Goal: Task Accomplishment & Management: Complete application form

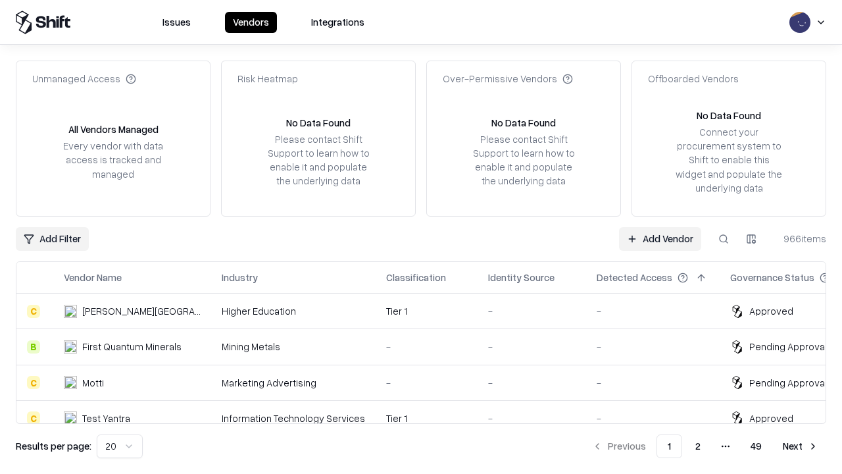
click at [660, 238] on link "Add Vendor" at bounding box center [660, 239] width 82 height 24
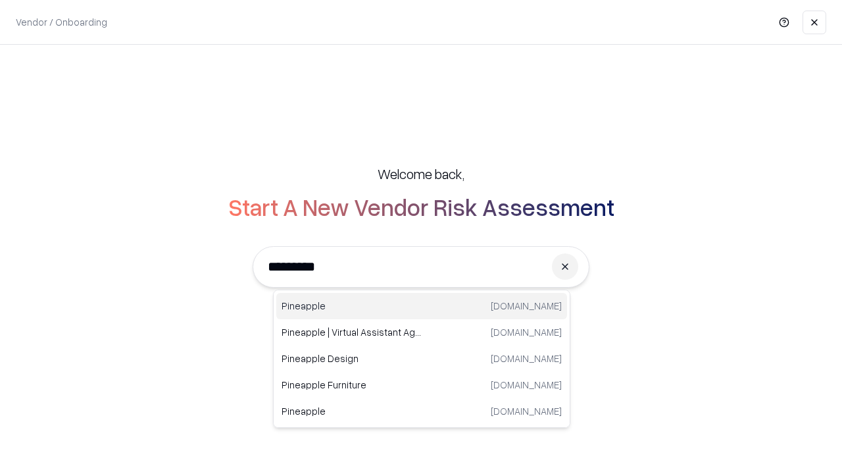
click at [422, 306] on div "Pineapple [DOMAIN_NAME]" at bounding box center [421, 306] width 291 height 26
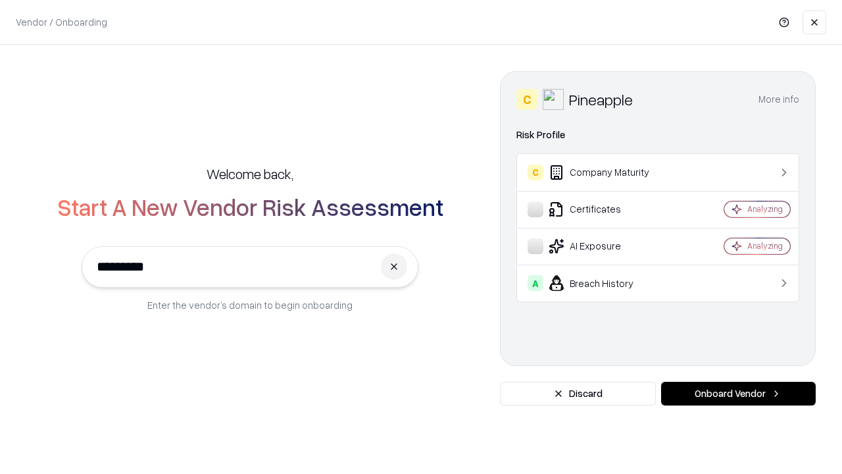
type input "*********"
click at [738, 393] on button "Onboard Vendor" at bounding box center [738, 394] width 155 height 24
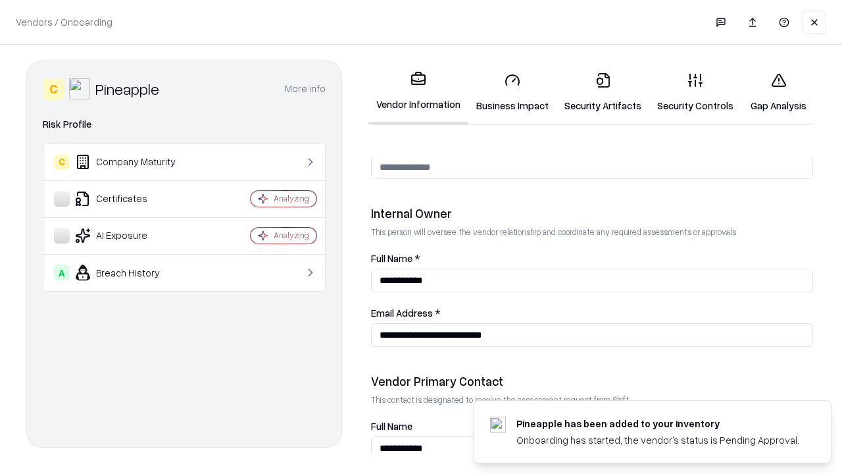
scroll to position [682, 0]
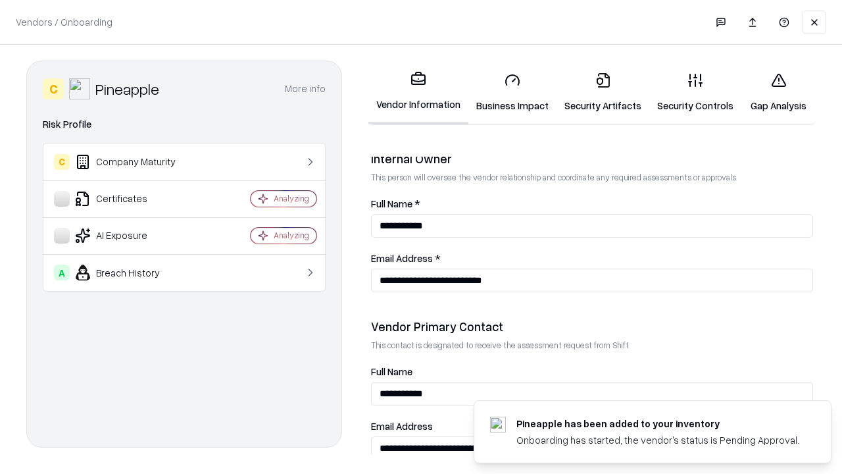
click at [512, 92] on link "Business Impact" at bounding box center [512, 92] width 88 height 61
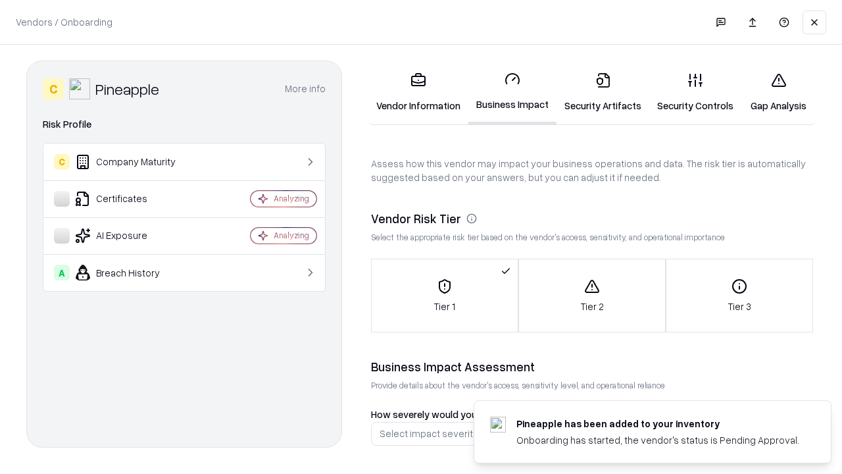
click at [603, 92] on link "Security Artifacts" at bounding box center [603, 92] width 93 height 61
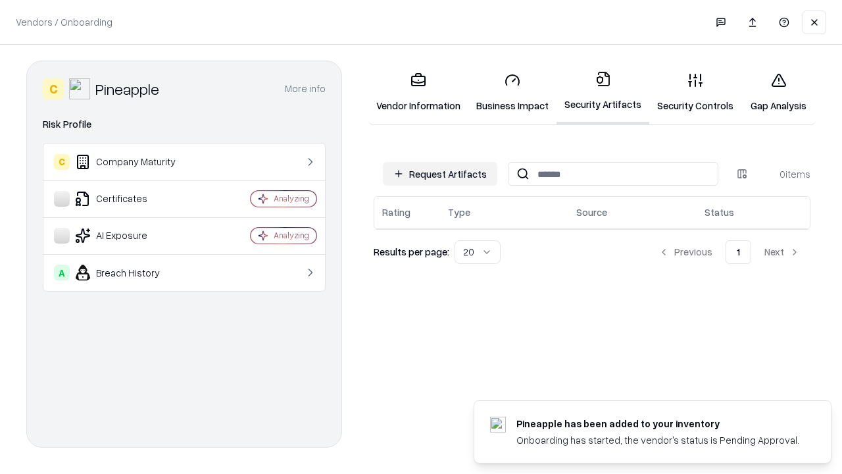
click at [440, 174] on button "Request Artifacts" at bounding box center [440, 174] width 114 height 24
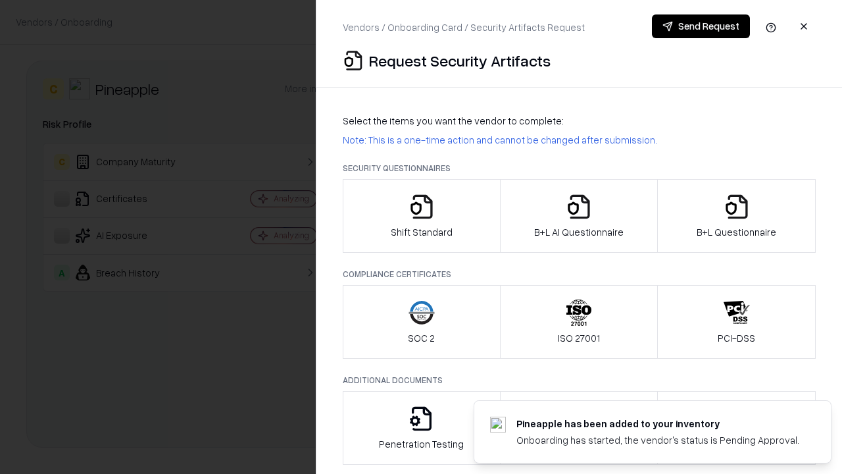
click at [421, 216] on icon "button" at bounding box center [422, 206] width 26 height 26
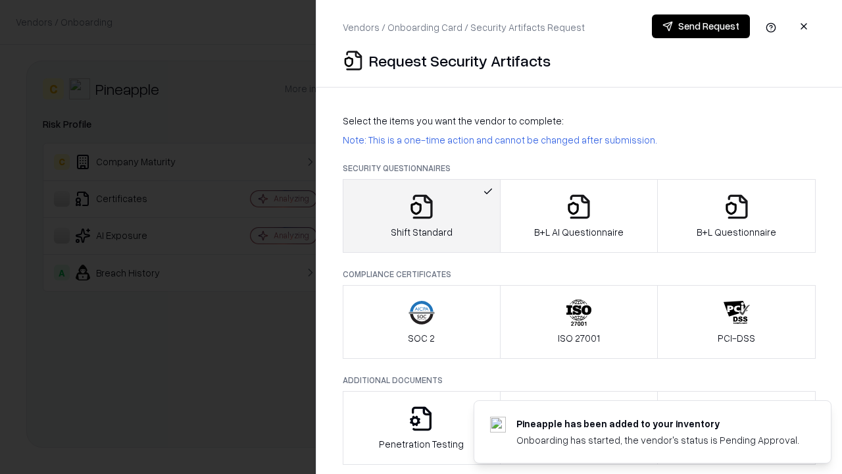
click at [701, 26] on button "Send Request" at bounding box center [701, 26] width 98 height 24
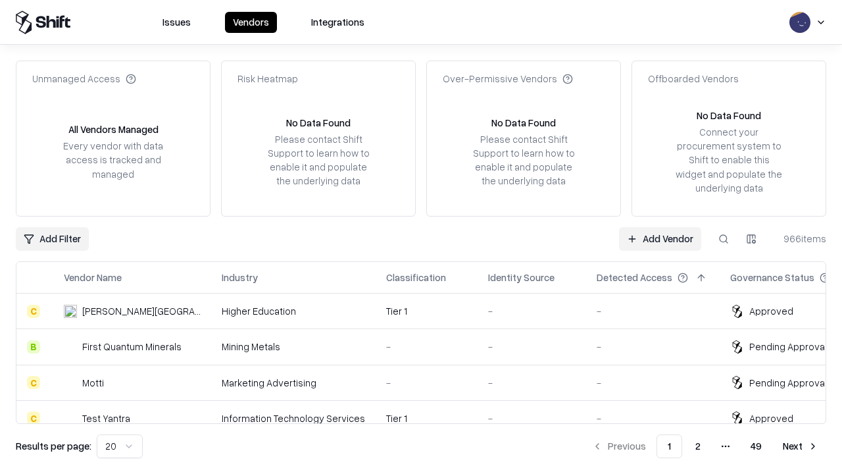
click at [724, 238] on button at bounding box center [724, 239] width 24 height 24
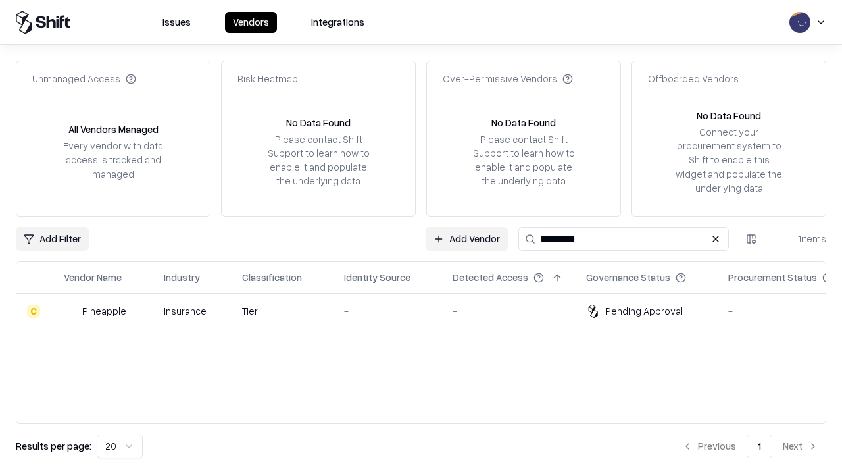
type input "*********"
click at [429, 310] on div "-" at bounding box center [387, 311] width 87 height 14
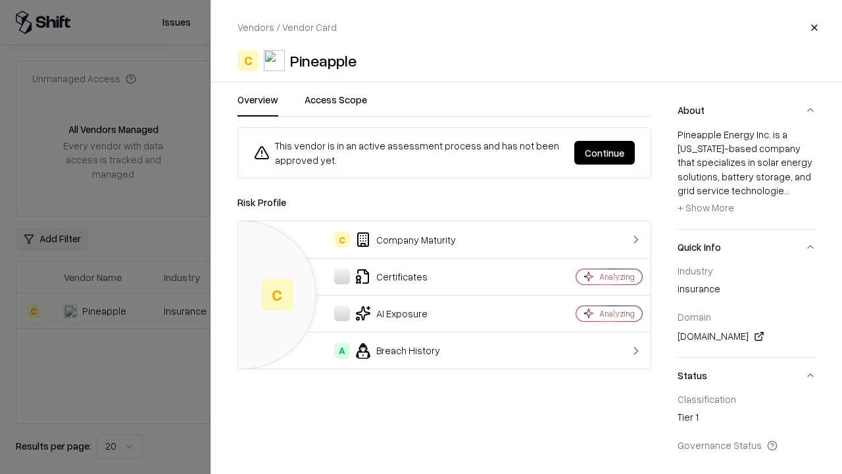
click at [605, 153] on button "Continue" at bounding box center [604, 153] width 61 height 24
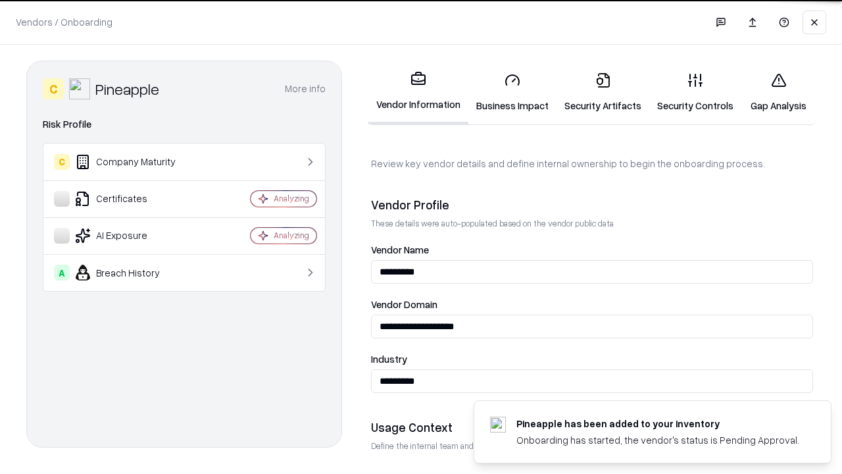
click at [603, 92] on link "Security Artifacts" at bounding box center [603, 92] width 93 height 61
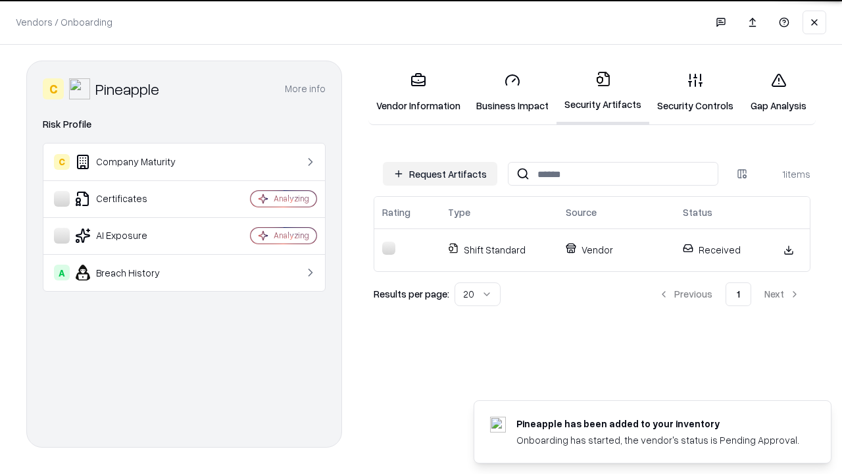
click at [778, 92] on link "Gap Analysis" at bounding box center [778, 92] width 74 height 61
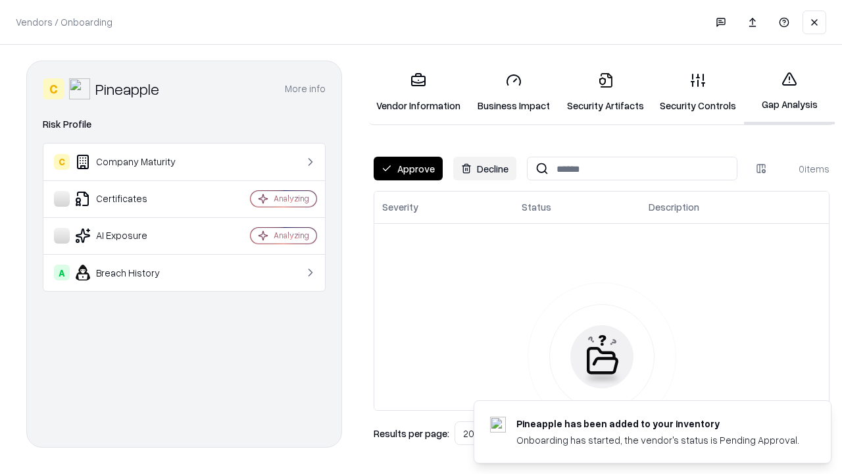
click at [408, 168] on button "Approve" at bounding box center [408, 169] width 69 height 24
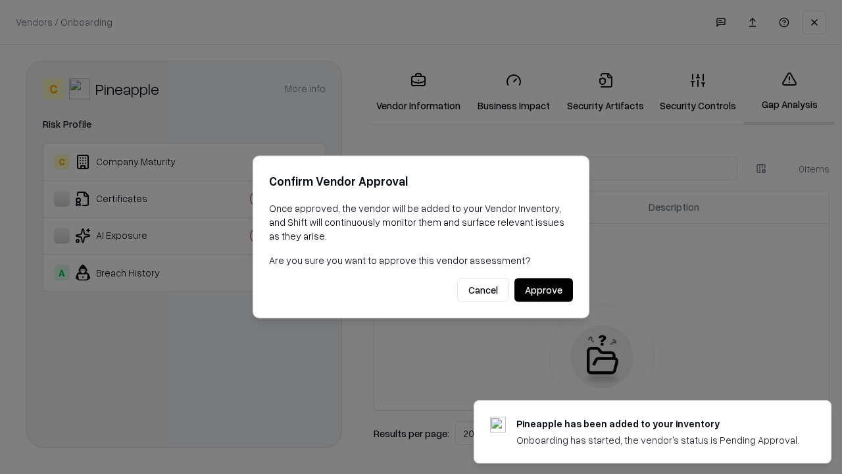
click at [543, 289] on button "Approve" at bounding box center [543, 290] width 59 height 24
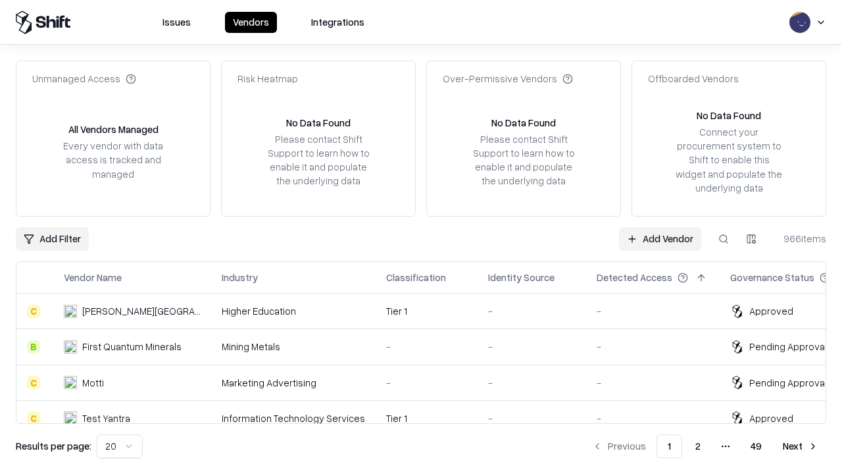
type input "*********"
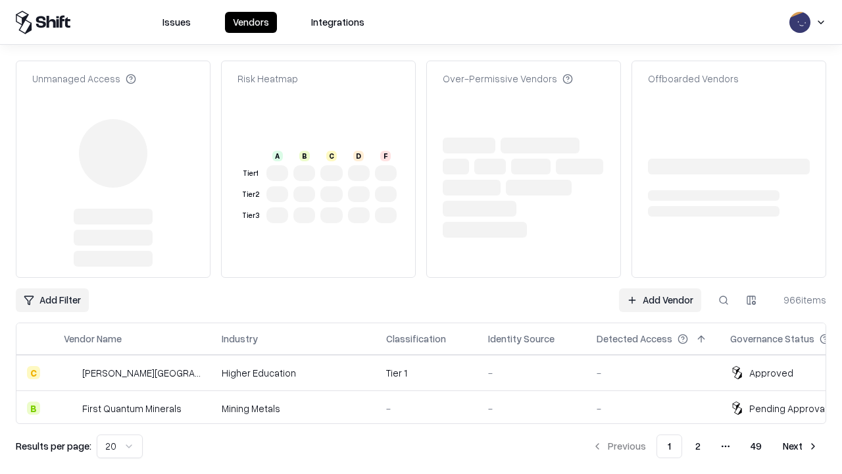
click at [660, 288] on link "Add Vendor" at bounding box center [660, 300] width 82 height 24
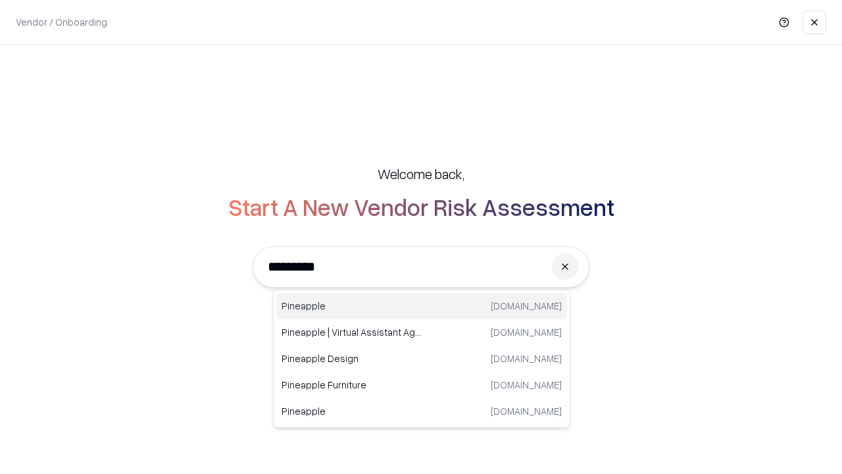
click at [422, 306] on div "Pineapple pineappleenergy.com" at bounding box center [421, 306] width 291 height 26
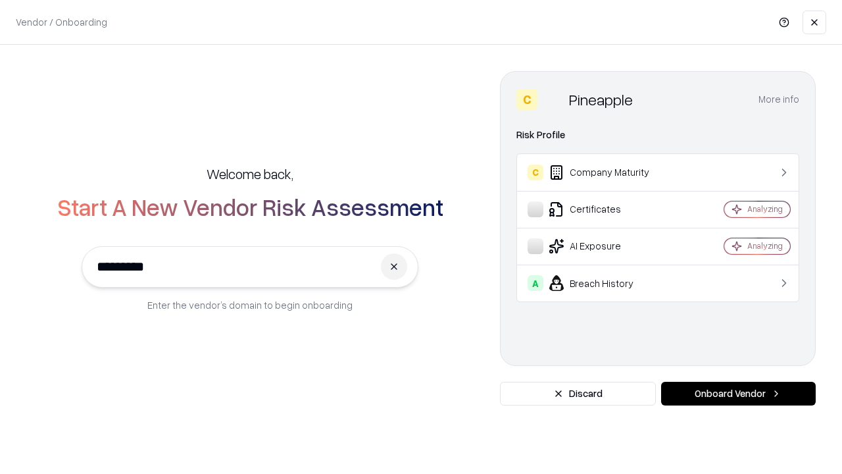
type input "*********"
click at [738, 393] on button "Onboard Vendor" at bounding box center [738, 394] width 155 height 24
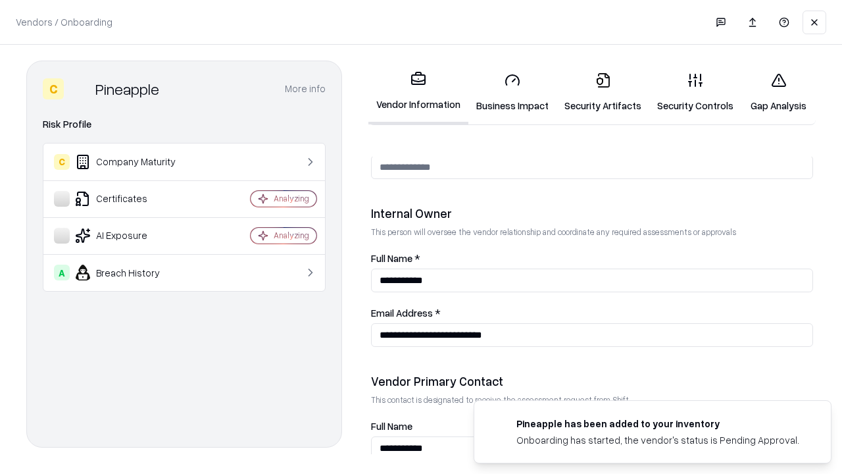
scroll to position [682, 0]
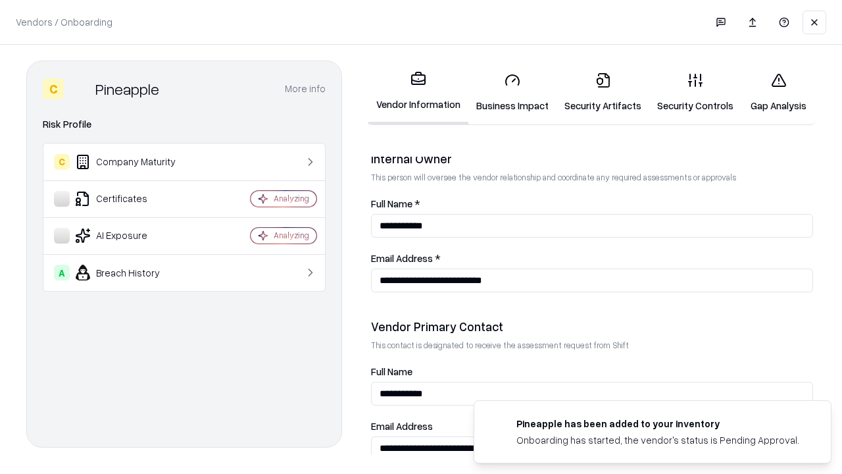
click at [778, 92] on link "Gap Analysis" at bounding box center [778, 92] width 74 height 61
